Goal: Information Seeking & Learning: Learn about a topic

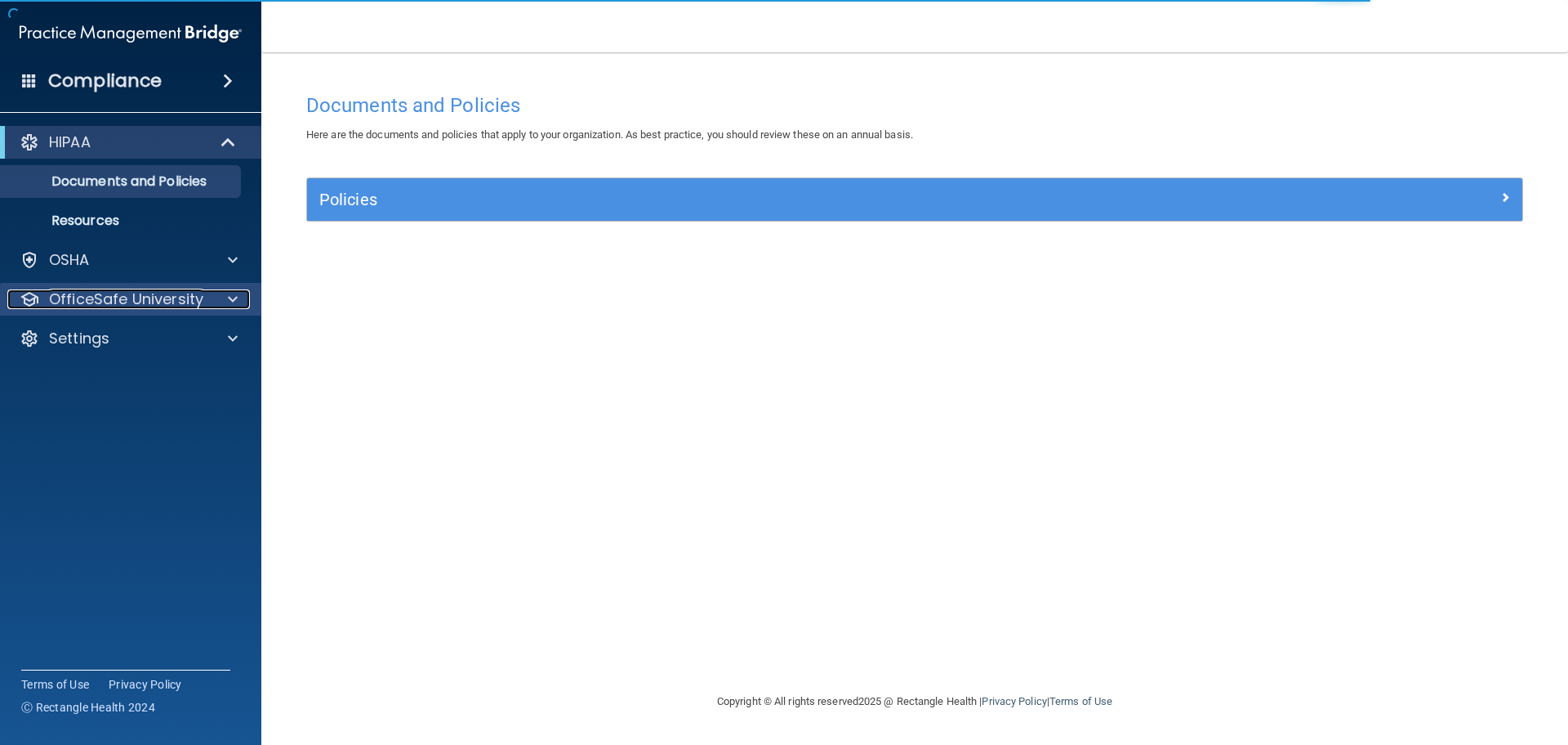
click at [182, 289] on p "OfficeSafe University" at bounding box center [126, 298] width 154 height 19
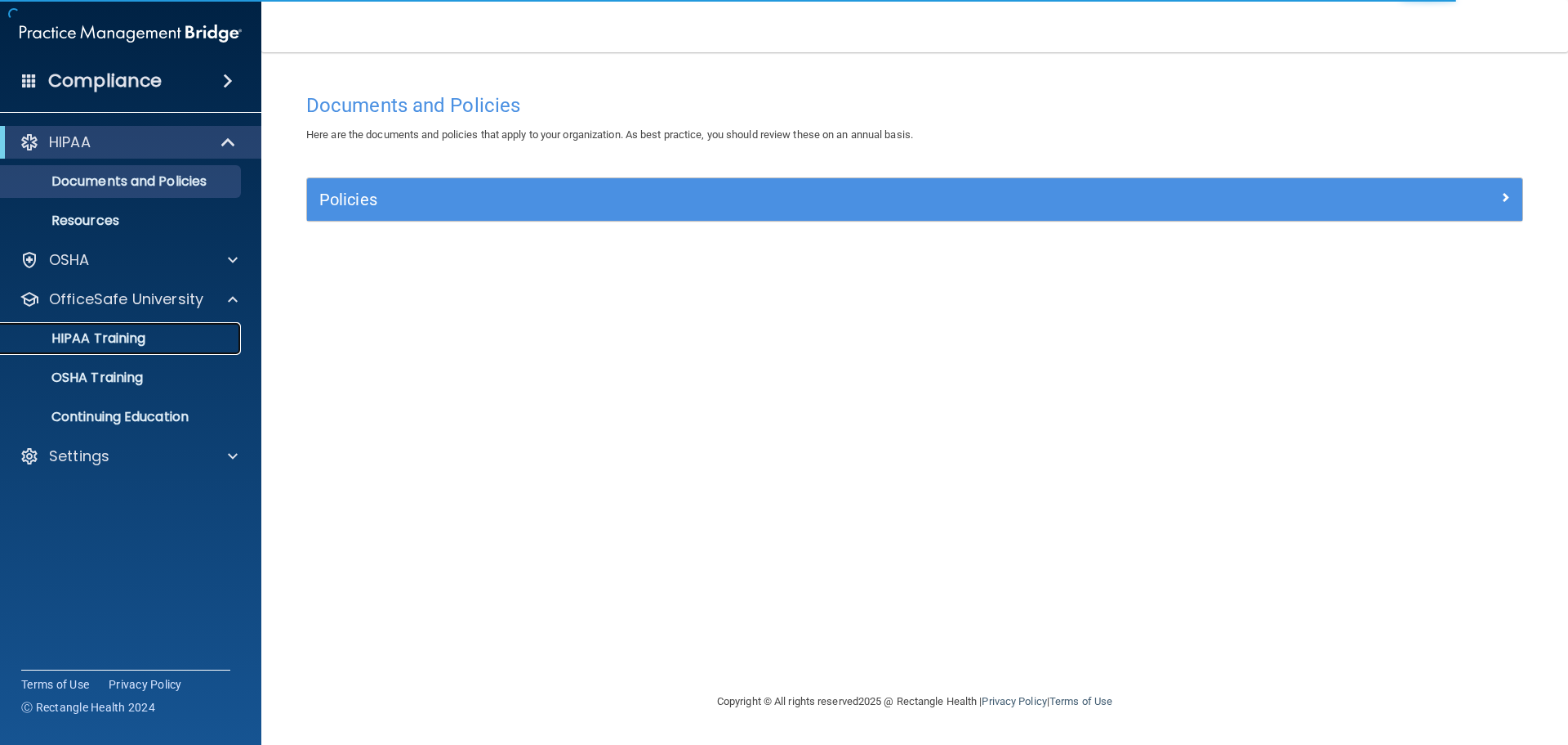
click at [180, 339] on div "HIPAA Training" at bounding box center [122, 339] width 223 height 17
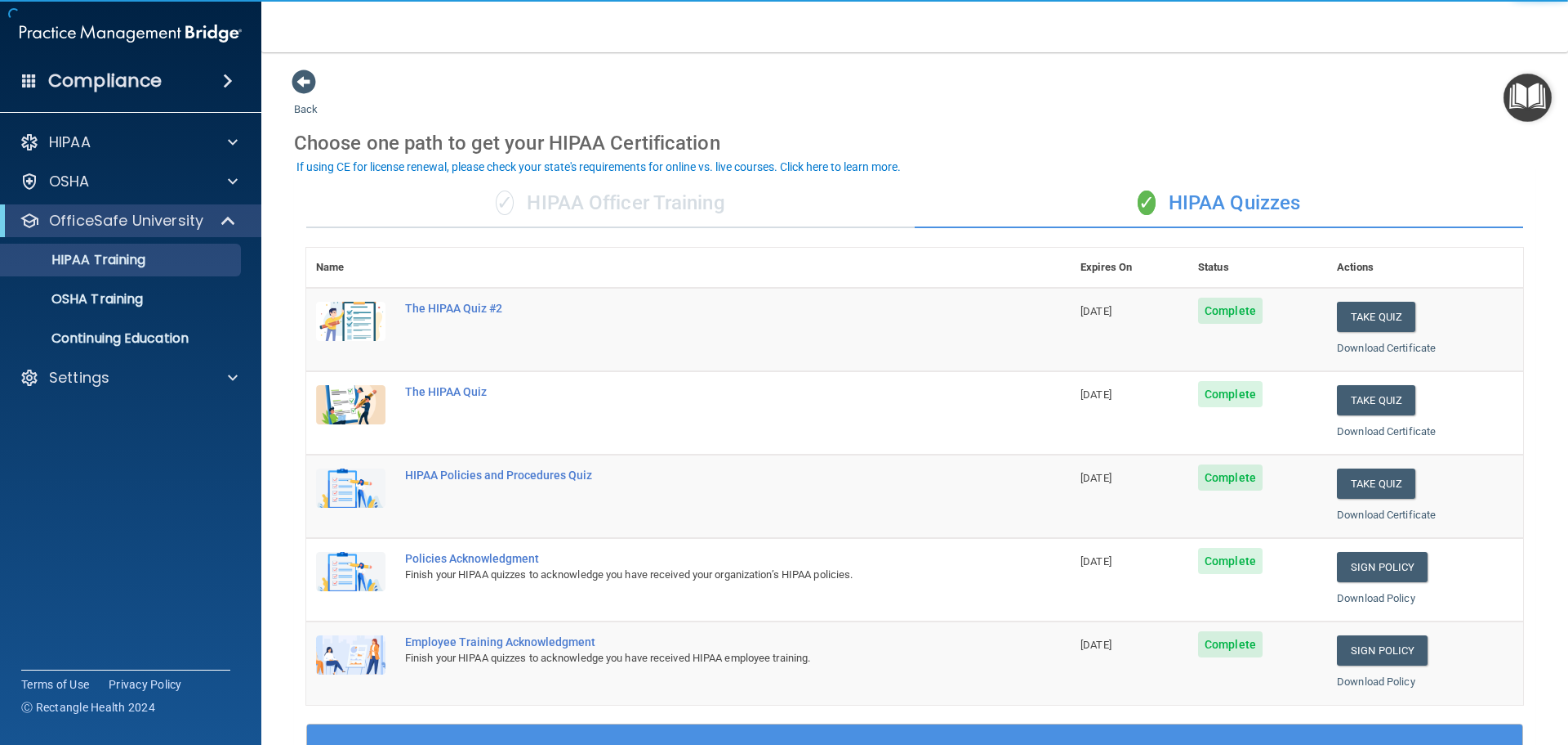
click at [645, 212] on div "✓ HIPAA Officer Training" at bounding box center [611, 203] width 609 height 49
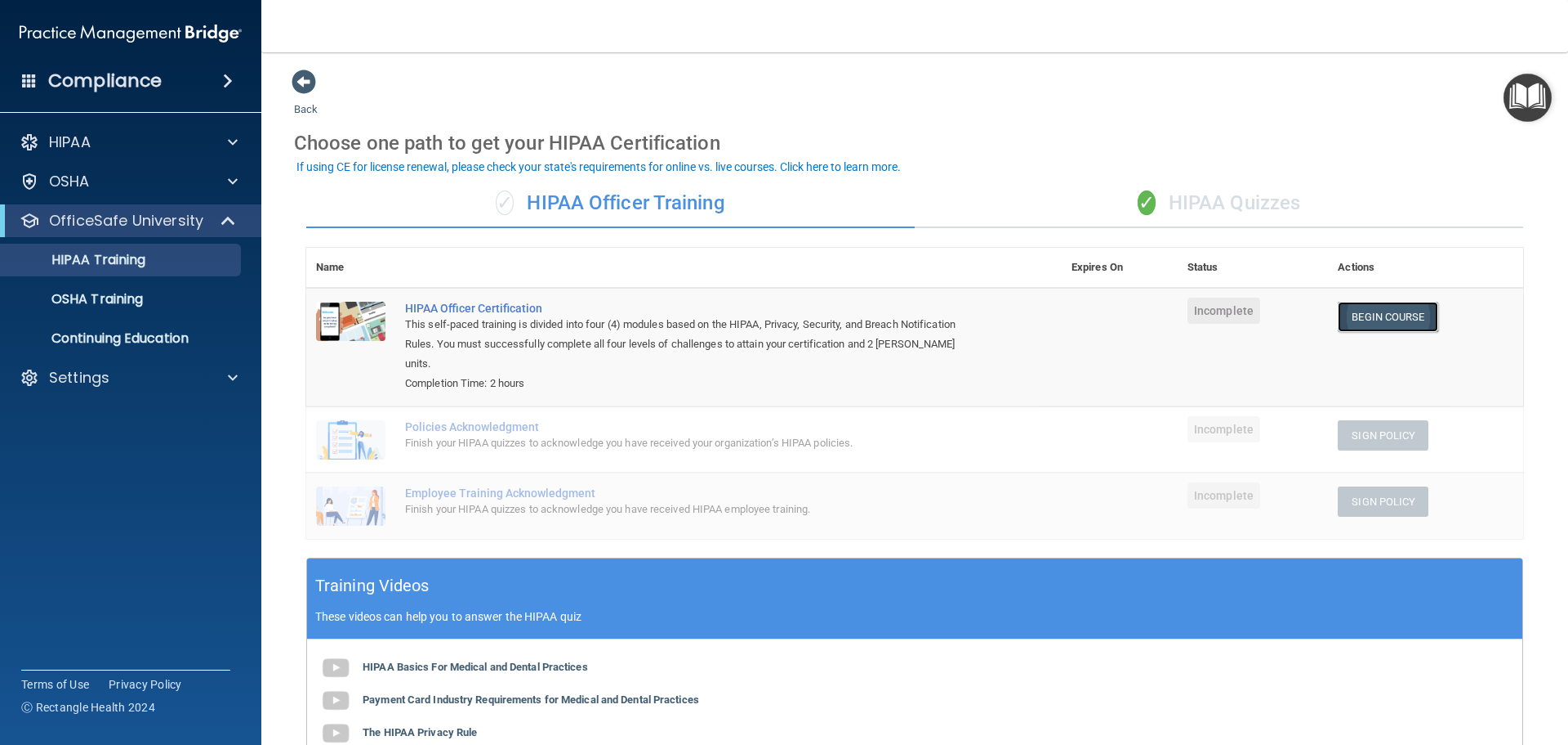
click at [1399, 319] on link "Begin Course" at bounding box center [1387, 317] width 100 height 30
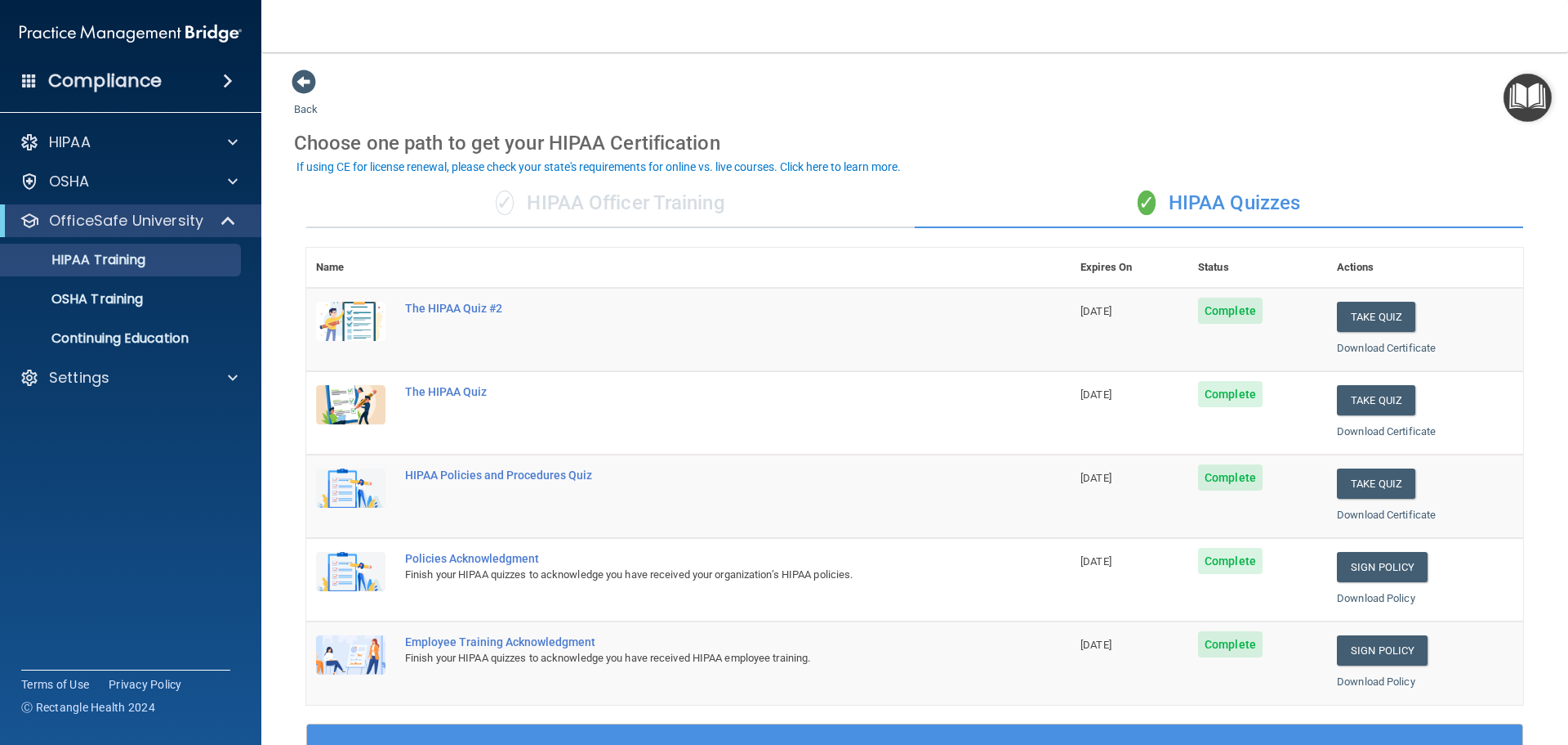
click at [579, 195] on div "✓ HIPAA Officer Training" at bounding box center [611, 203] width 609 height 49
